Goal: Navigation & Orientation: Find specific page/section

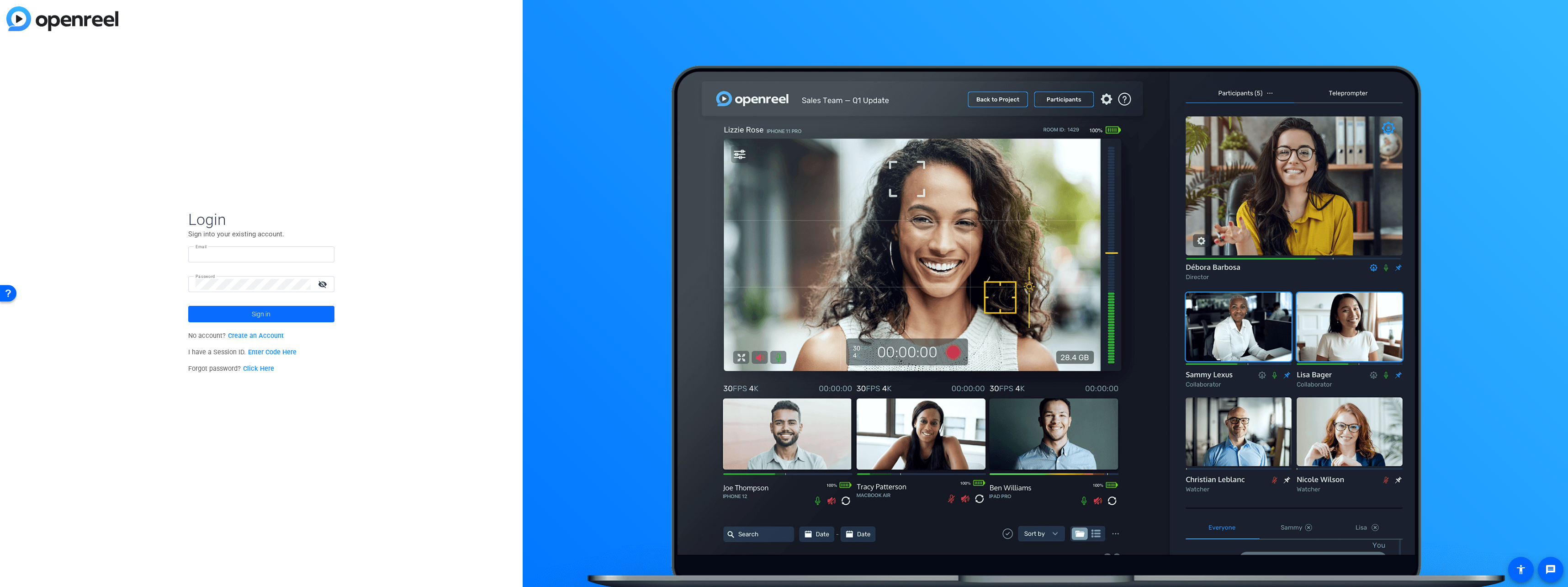
type input "[EMAIL_ADDRESS][PERSON_NAME][DOMAIN_NAME]"
click at [257, 310] on span "Sign in" at bounding box center [261, 313] width 19 height 23
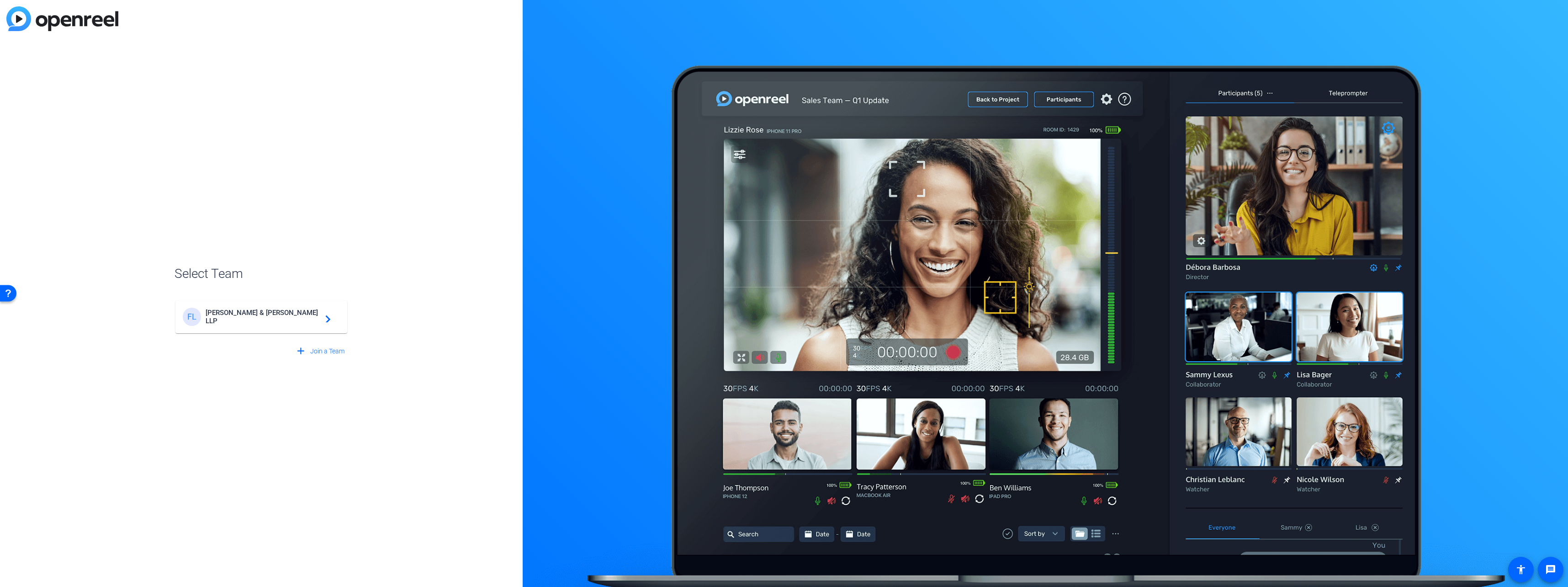
click at [272, 325] on div "FL [PERSON_NAME] & [PERSON_NAME] LLP navigate_next" at bounding box center [261, 316] width 157 height 18
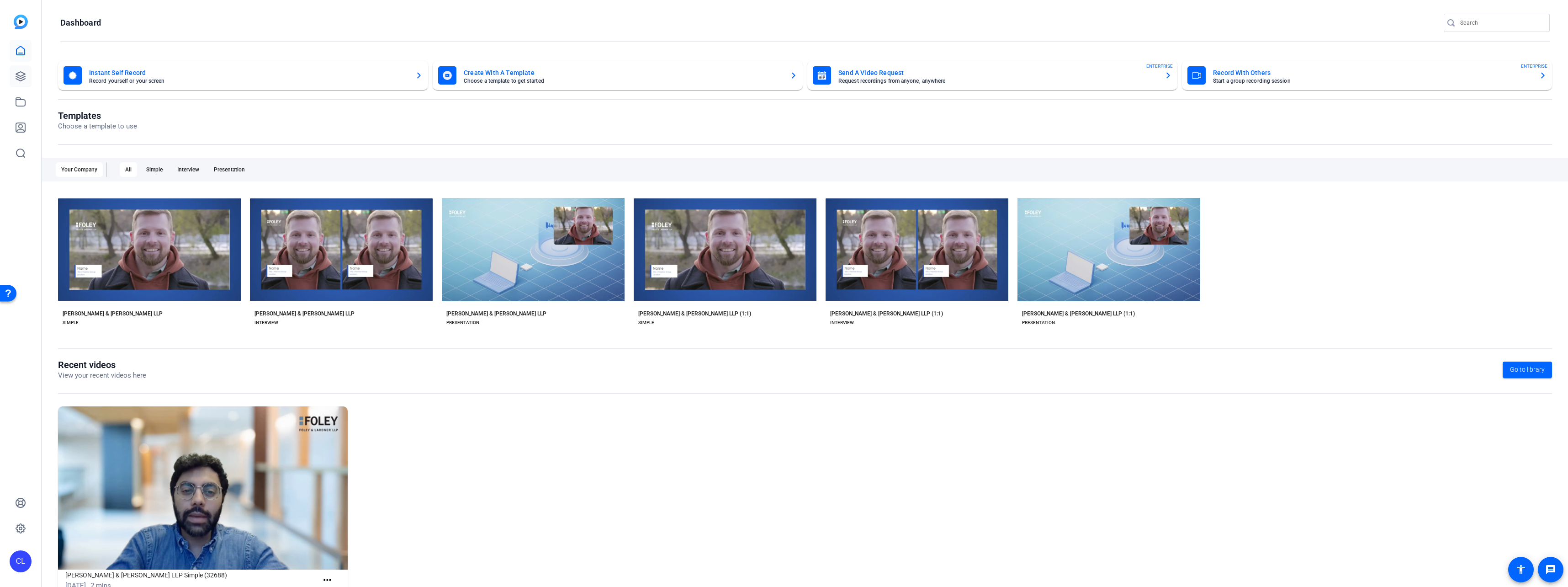
click at [29, 76] on link at bounding box center [20, 76] width 22 height 22
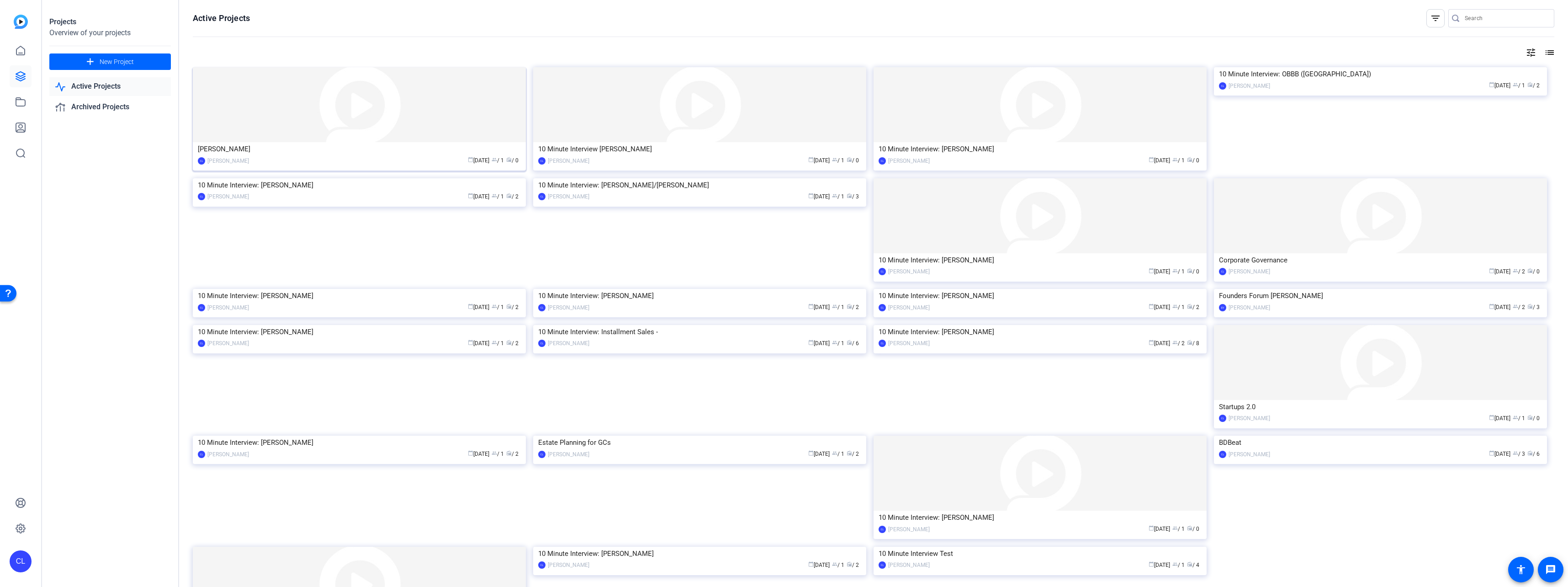
click at [405, 153] on div "[PERSON_NAME]" at bounding box center [360, 149] width 323 height 14
click at [594, 163] on div "calendar_today [DATE] group / 1 radio / 0" at bounding box center [727, 160] width 267 height 9
click at [370, 192] on div "10 Minute Interview: [PERSON_NAME]" at bounding box center [360, 185] width 323 height 14
